Goal: Transaction & Acquisition: Purchase product/service

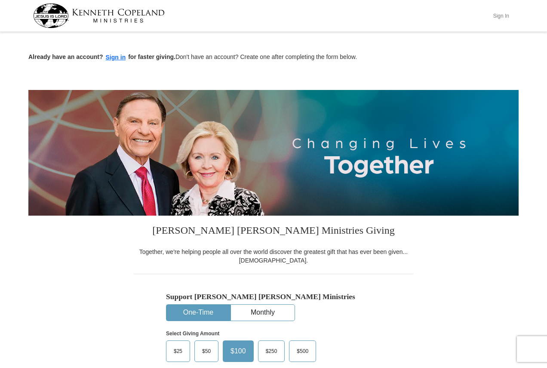
click at [498, 15] on button "Sign In" at bounding box center [501, 15] width 26 height 13
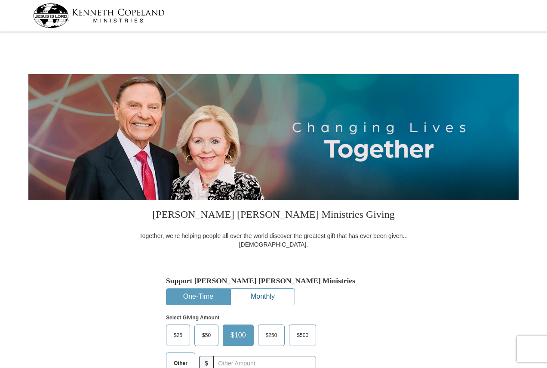
select select "PA"
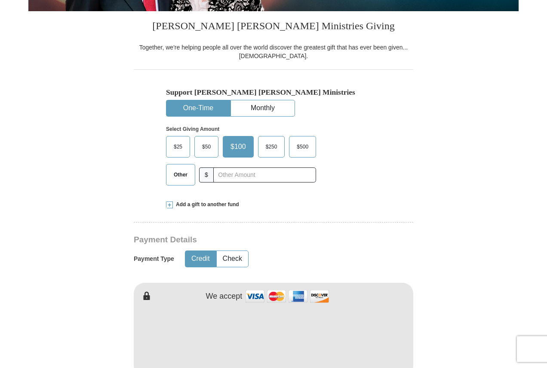
scroll to position [215, 0]
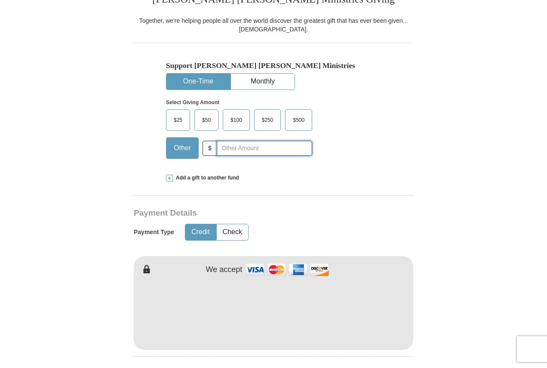
click at [239, 144] on input "text" at bounding box center [264, 148] width 95 height 15
type input "20"
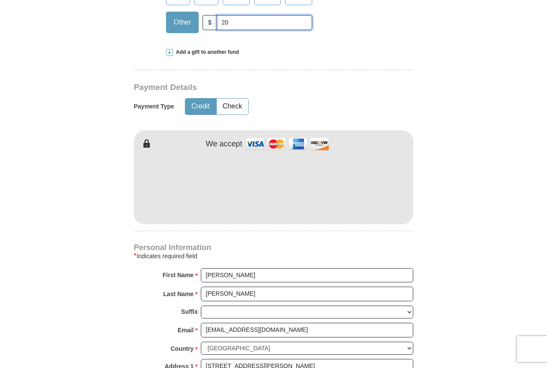
scroll to position [344, 0]
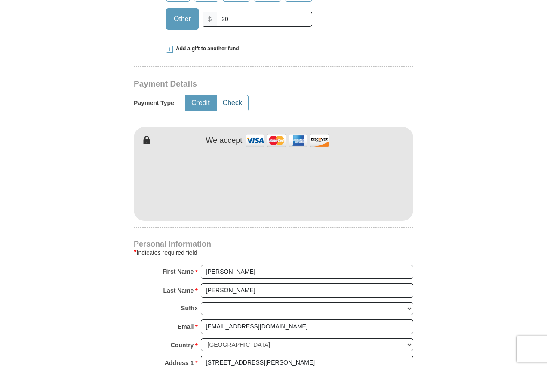
click at [227, 96] on button "Check" at bounding box center [232, 103] width 31 height 16
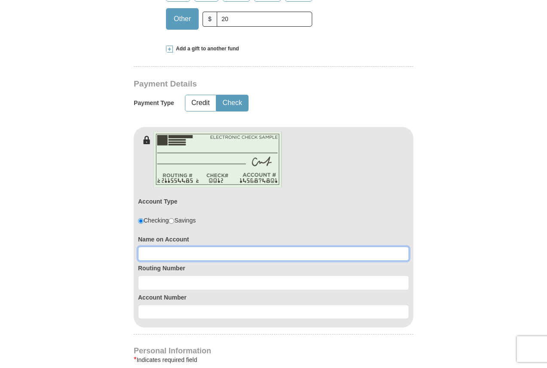
click at [183, 261] on input at bounding box center [273, 253] width 271 height 15
type input "[PERSON_NAME]"
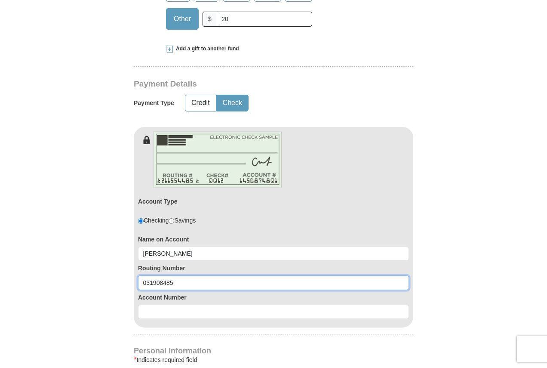
type input "031908485"
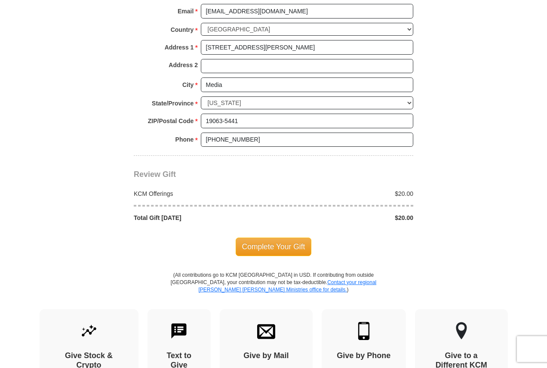
scroll to position [774, 0]
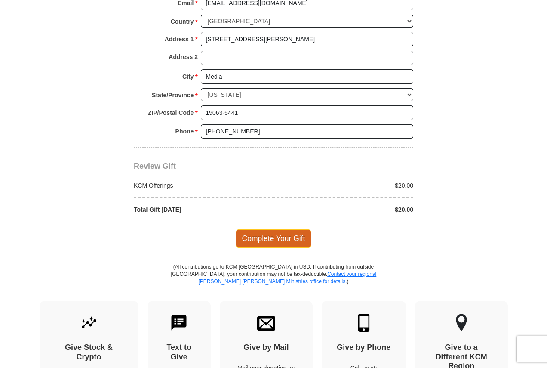
type input "0360154439"
click at [269, 236] on span "Complete Your Gift" at bounding box center [274, 238] width 76 height 18
